Goal: Check status: Check status

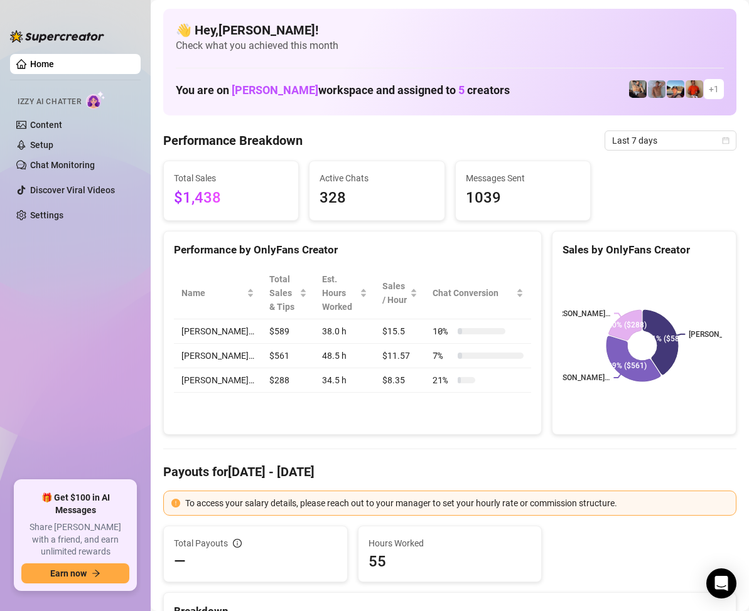
click at [722, 142] on icon "calendar" at bounding box center [726, 141] width 8 height 8
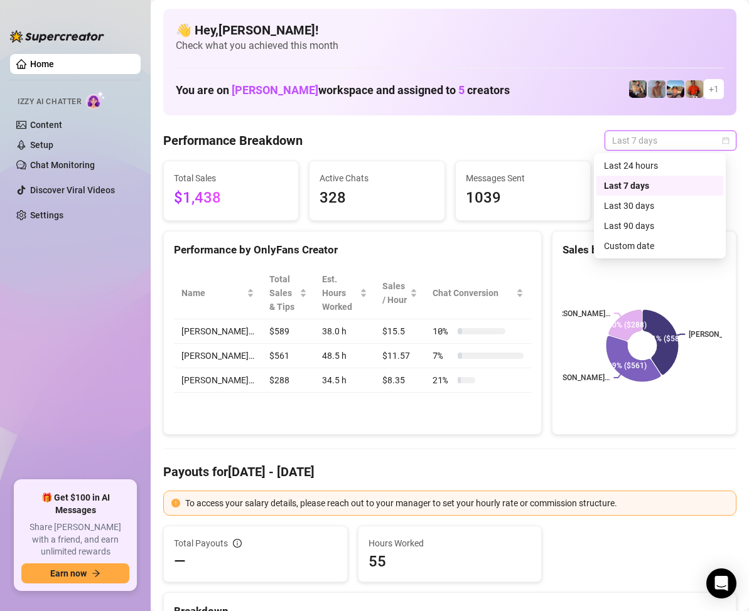
click at [660, 250] on div "Custom date" at bounding box center [660, 246] width 112 height 14
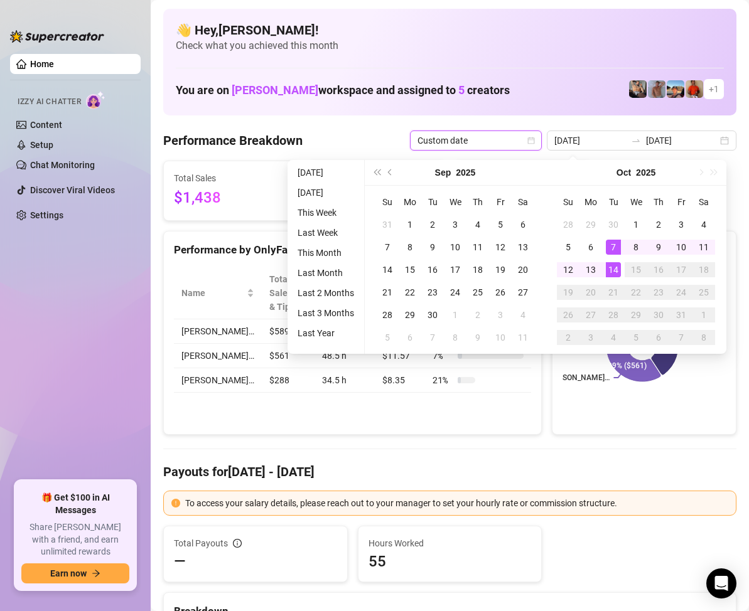
type input "[DATE]"
click at [616, 269] on div "14" at bounding box center [612, 269] width 15 height 15
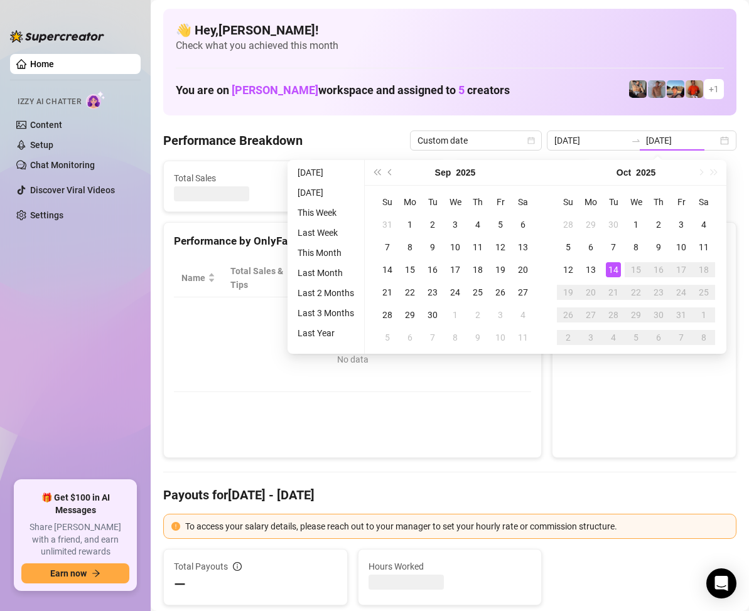
type input "[DATE]"
